Goal: Task Accomplishment & Management: Use online tool/utility

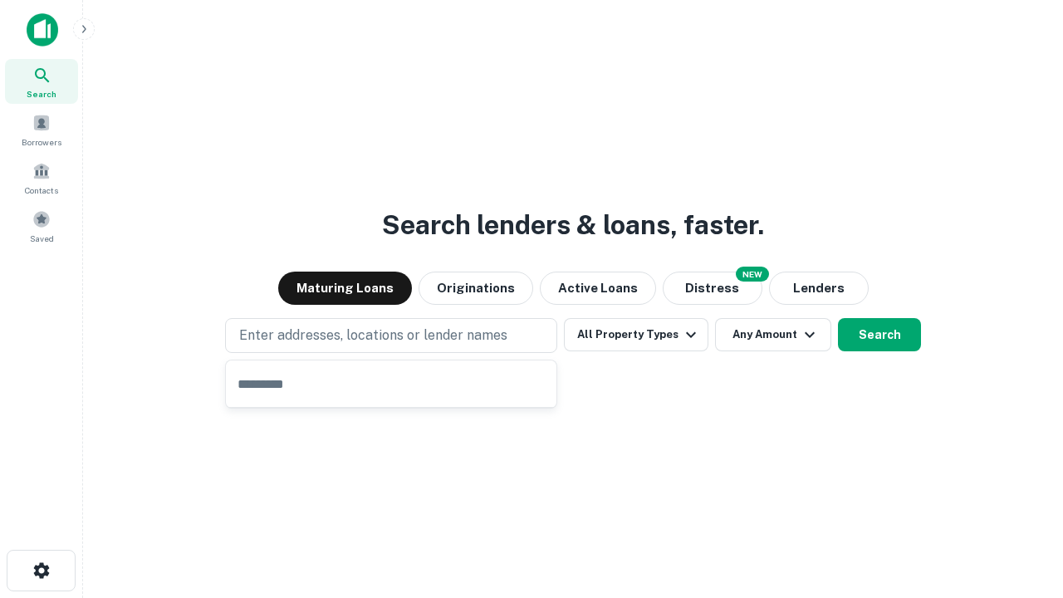
type input "**********"
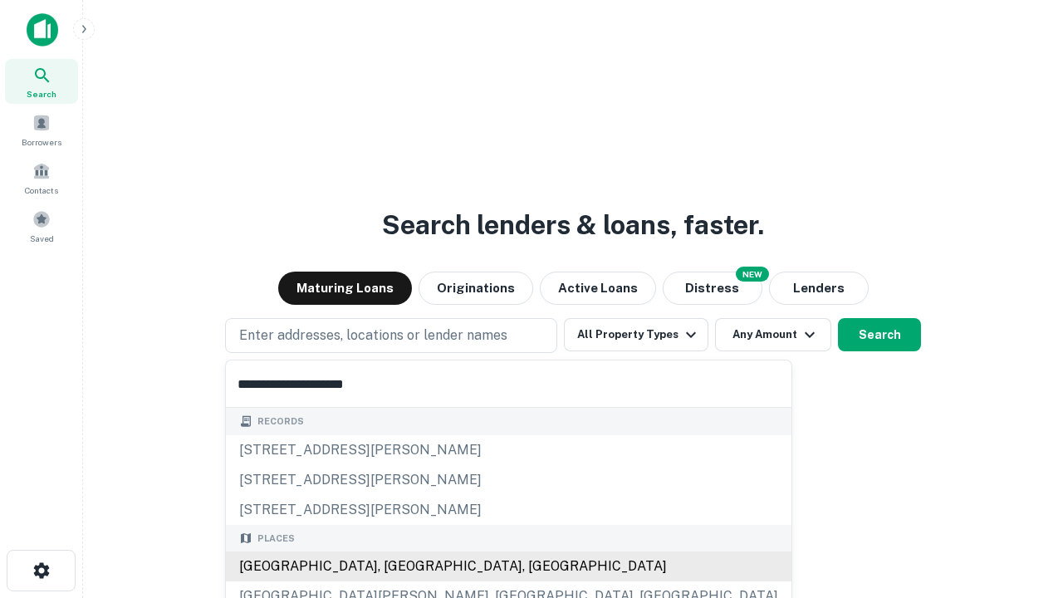
click at [397, 567] on div "[GEOGRAPHIC_DATA], [GEOGRAPHIC_DATA], [GEOGRAPHIC_DATA]" at bounding box center [509, 567] width 566 height 30
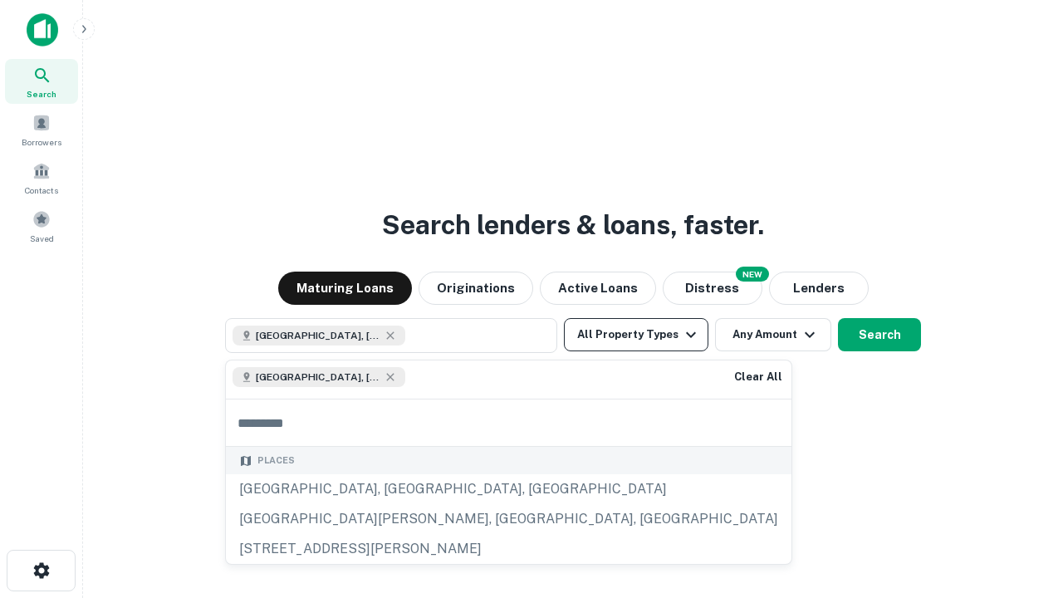
click at [636, 335] on button "All Property Types" at bounding box center [636, 334] width 145 height 33
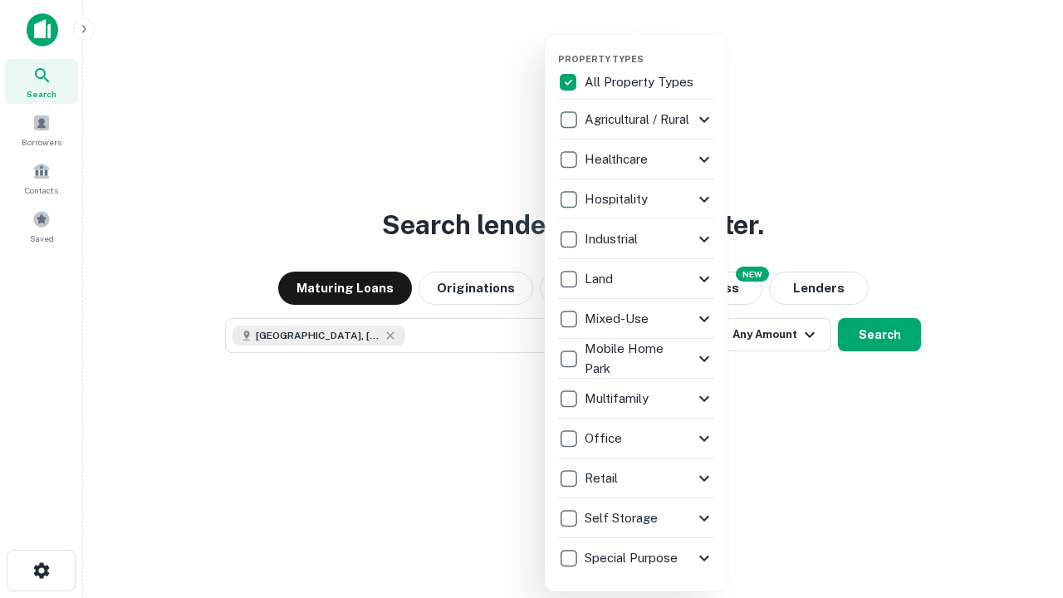
click at [650, 48] on button "button" at bounding box center [649, 48] width 183 height 1
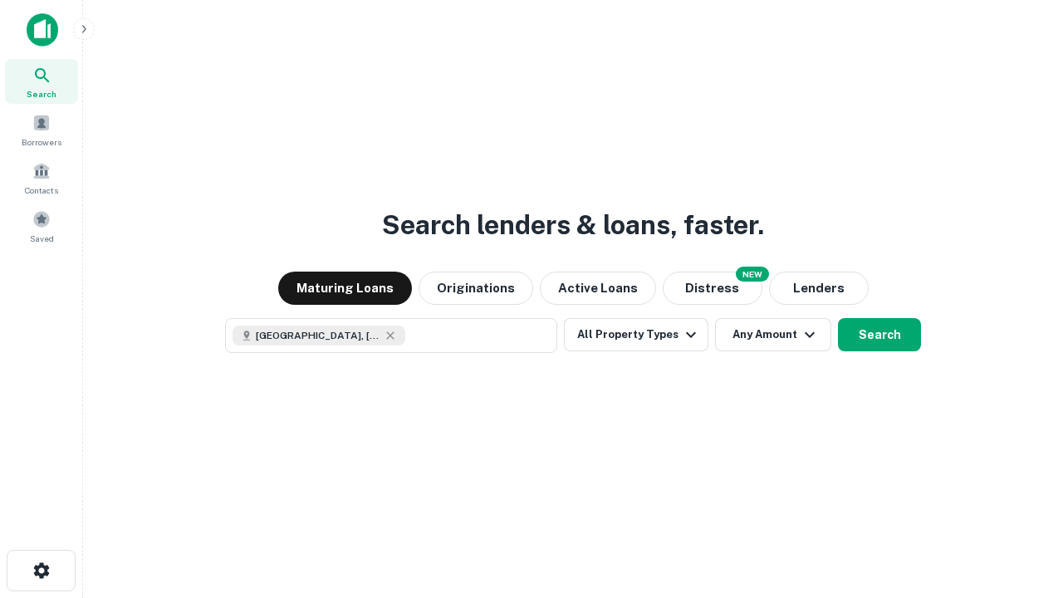
scroll to position [27, 0]
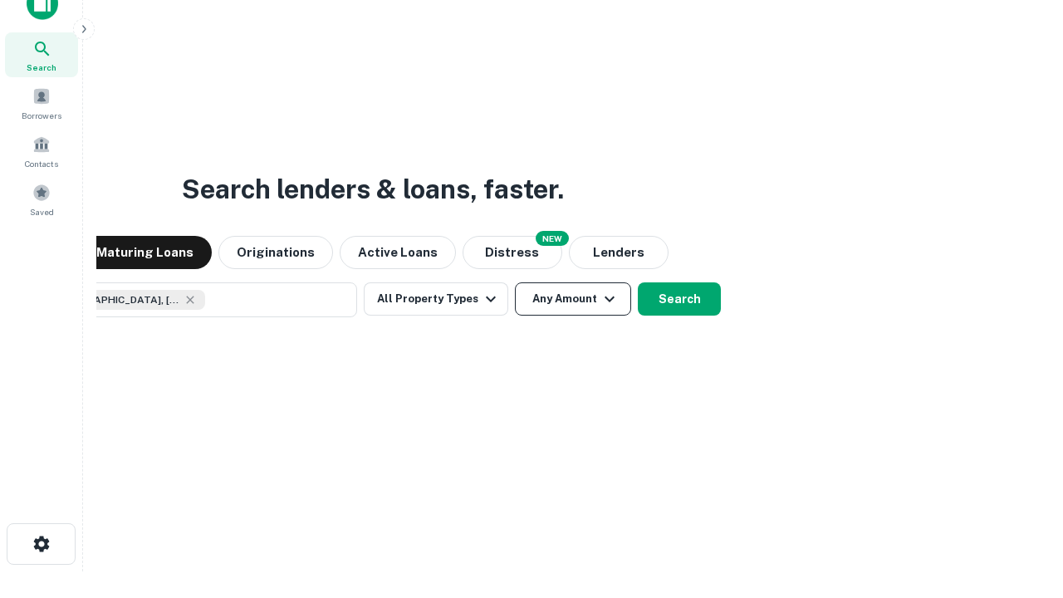
click at [515, 282] on button "Any Amount" at bounding box center [573, 298] width 116 height 33
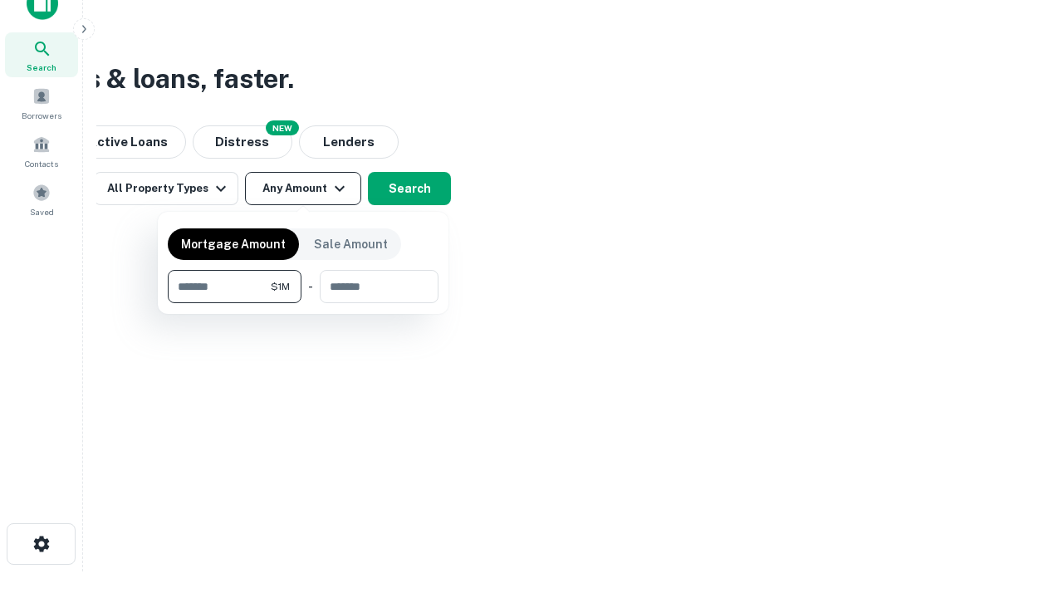
type input "*******"
click at [303, 303] on button "button" at bounding box center [303, 303] width 271 height 1
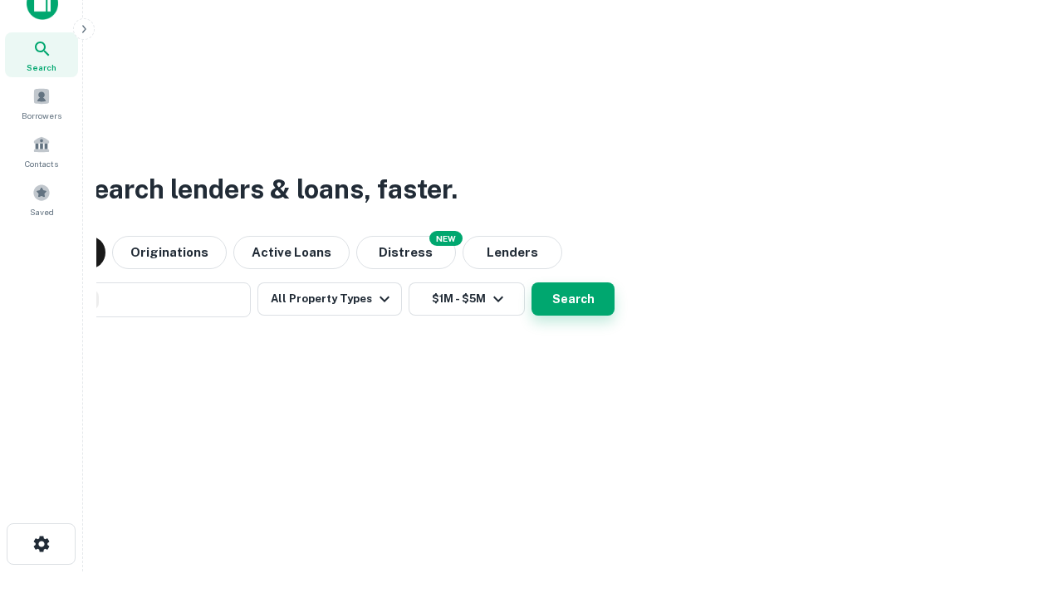
click at [532, 282] on button "Search" at bounding box center [573, 298] width 83 height 33
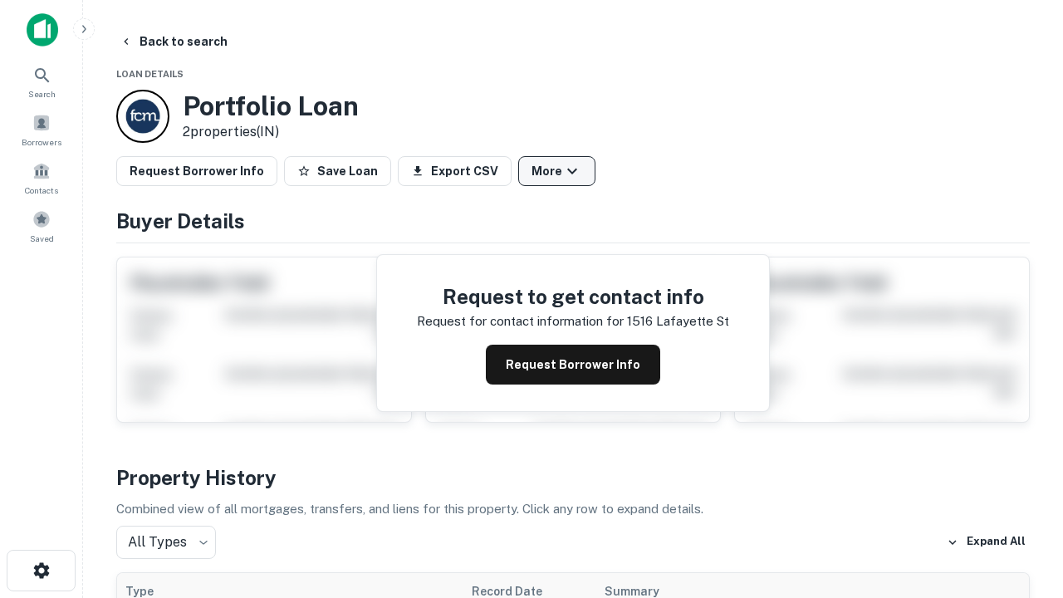
click at [557, 171] on button "More" at bounding box center [556, 171] width 77 height 30
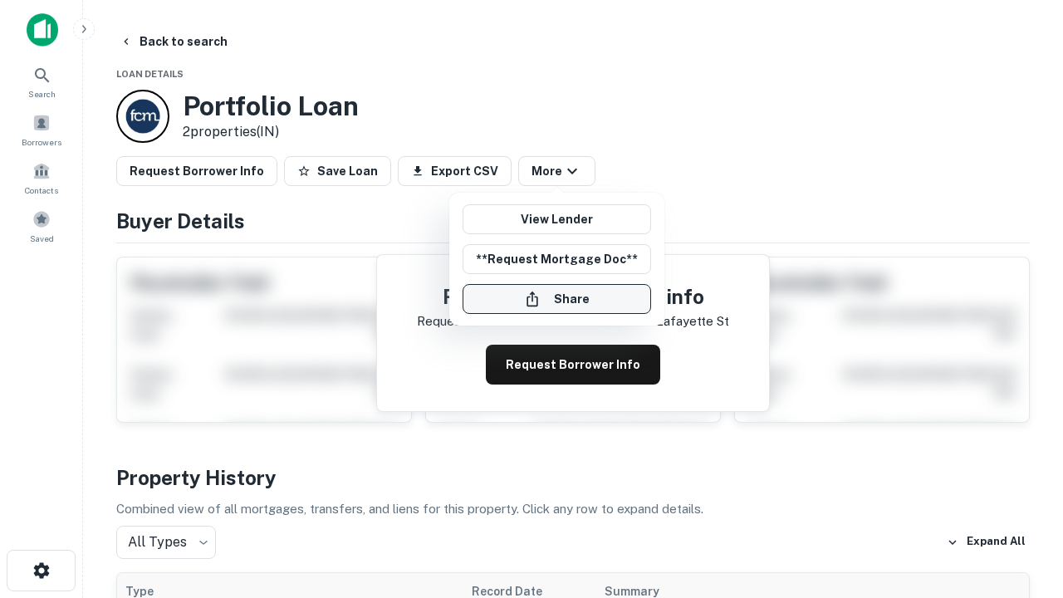
click at [557, 299] on button "Share" at bounding box center [557, 299] width 189 height 30
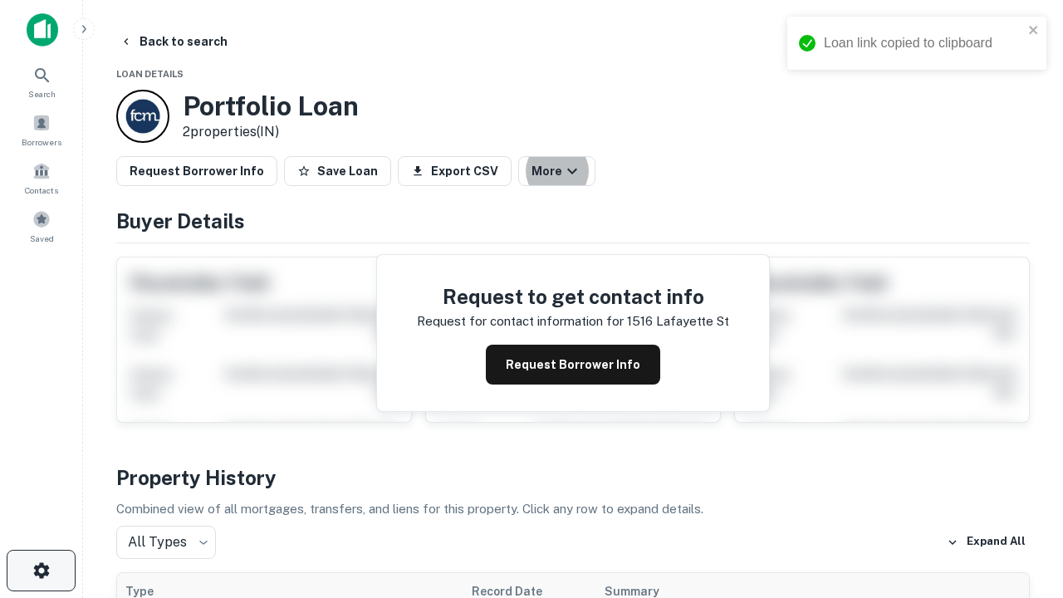
click at [41, 571] on icon "button" at bounding box center [42, 571] width 20 height 20
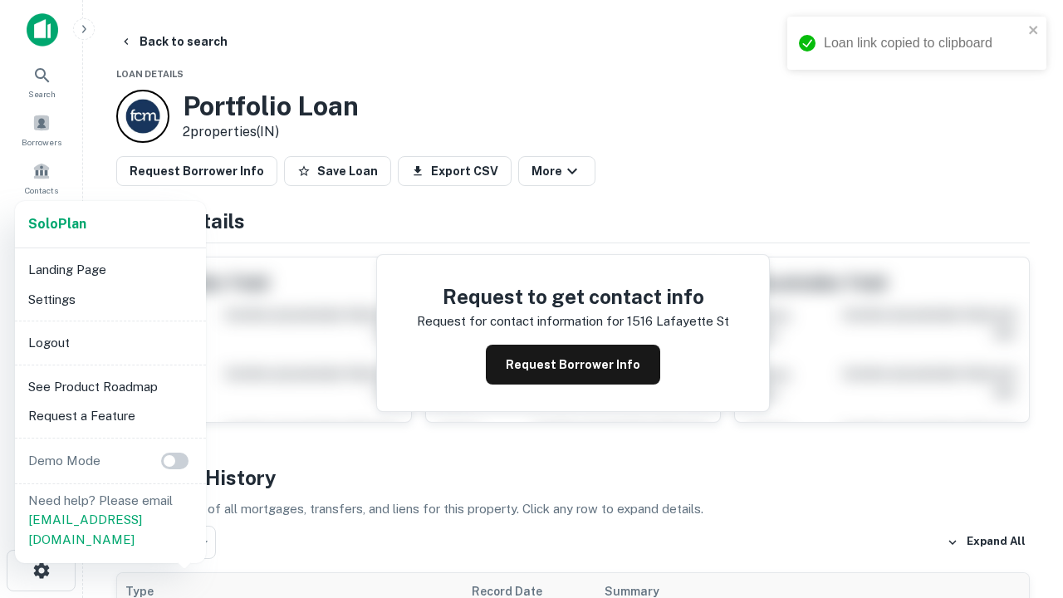
click at [110, 342] on li "Logout" at bounding box center [111, 343] width 178 height 30
